Goal: Use online tool/utility: Use online tool/utility

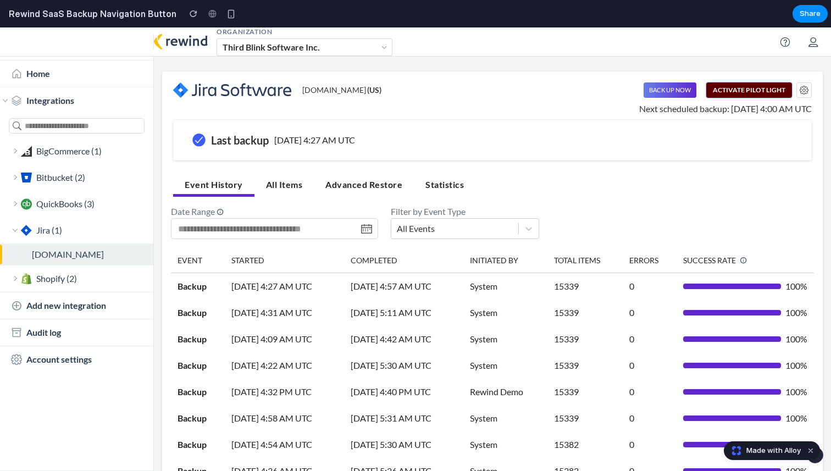
click at [730, 92] on button "Activate Pilot Light" at bounding box center [750, 89] width 86 height 15
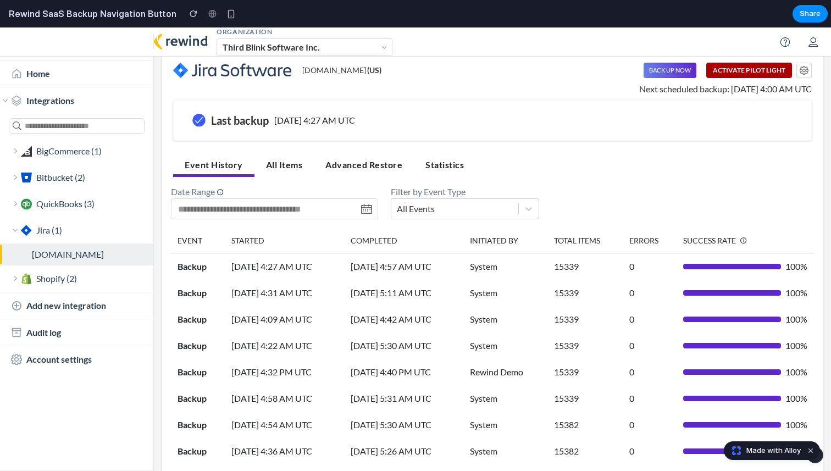
scroll to position [21, 0]
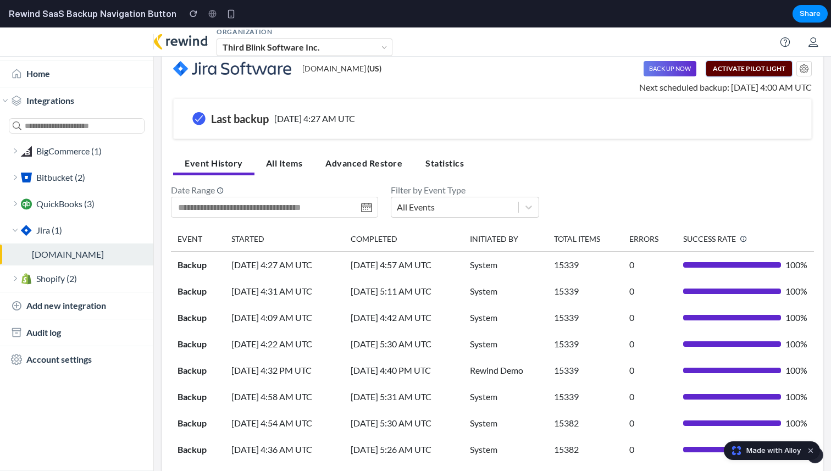
click at [738, 72] on button "Activate Pilot Light" at bounding box center [750, 68] width 86 height 15
